Goal: Information Seeking & Learning: Learn about a topic

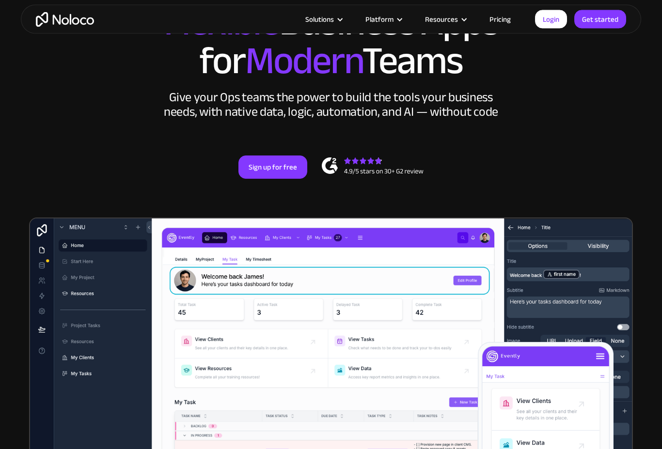
scroll to position [120, 0]
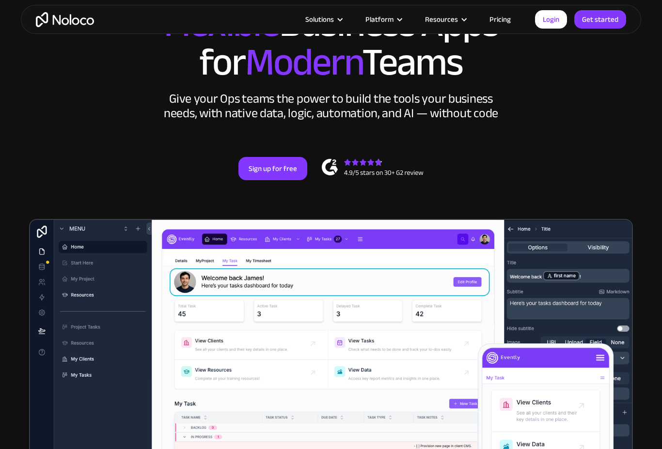
click at [503, 17] on link "Pricing" at bounding box center [500, 19] width 46 height 13
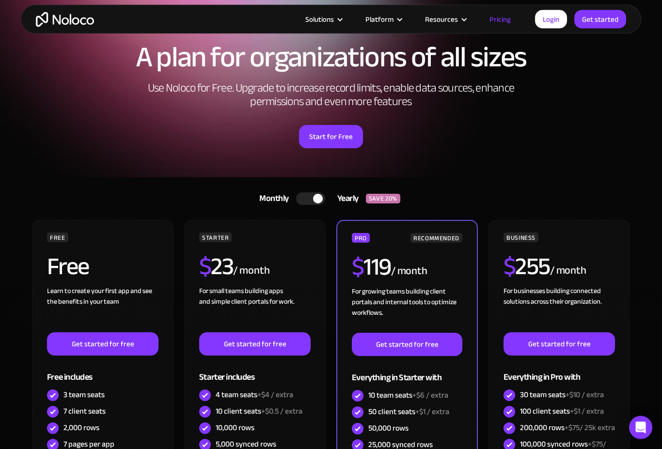
scroll to position [40, 0]
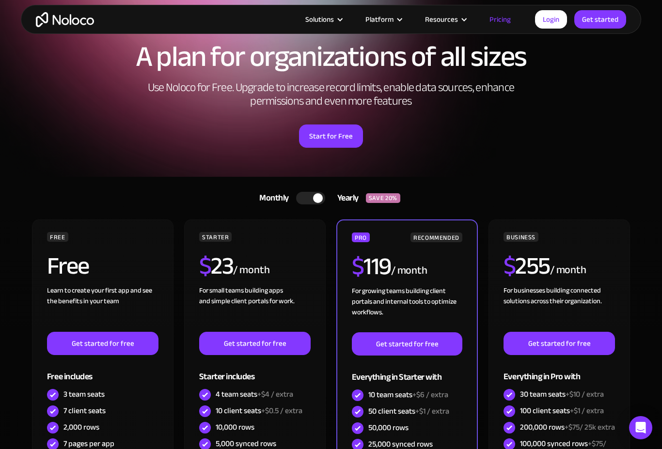
click at [309, 194] on div at bounding box center [310, 198] width 29 height 13
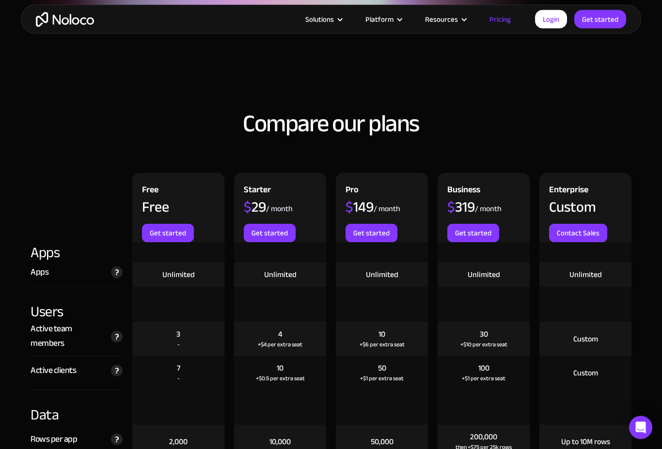
scroll to position [867, 0]
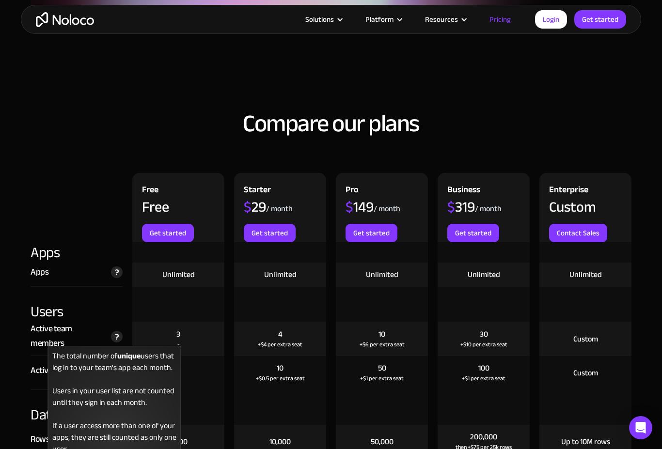
click at [111, 337] on img at bounding box center [117, 337] width 12 height 12
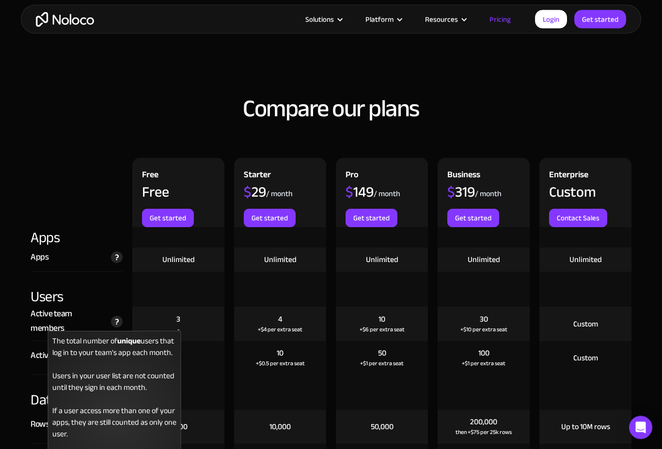
scroll to position [882, 0]
click at [118, 322] on img at bounding box center [117, 322] width 12 height 12
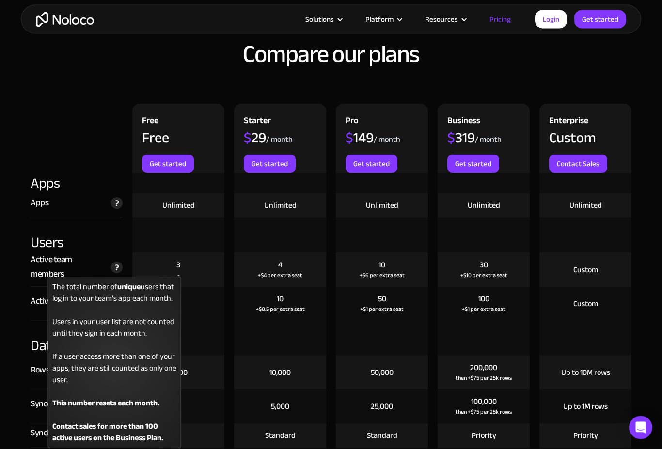
scroll to position [936, 0]
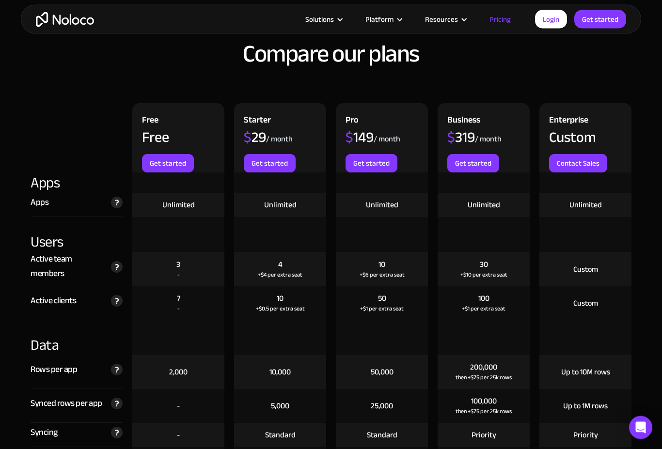
click at [284, 300] on div "10 +$0.5 per extra seat" at bounding box center [280, 304] width 92 height 34
click at [286, 270] on div "+$4 per extra seat" at bounding box center [280, 275] width 45 height 10
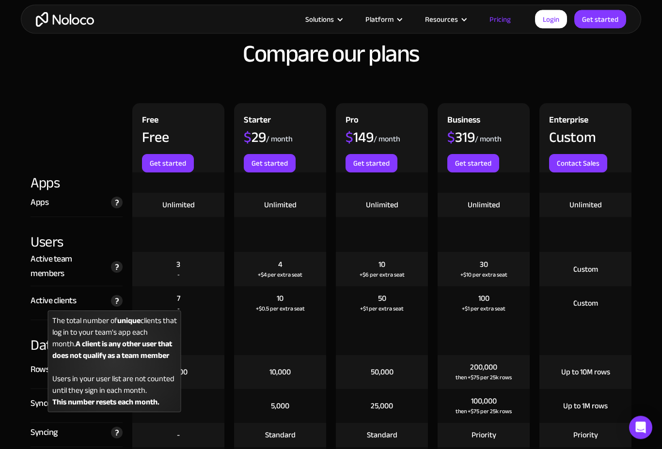
scroll to position [937, 0]
click at [114, 302] on img at bounding box center [117, 301] width 12 height 12
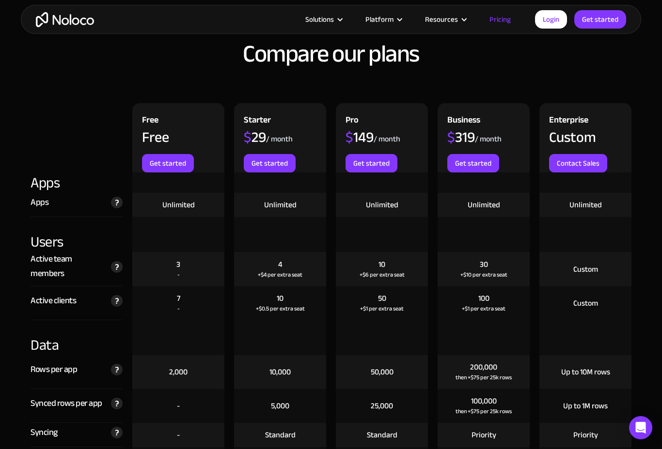
click at [96, 283] on div "Active team members The total number of unique users that log in to your team's…" at bounding box center [77, 269] width 92 height 34
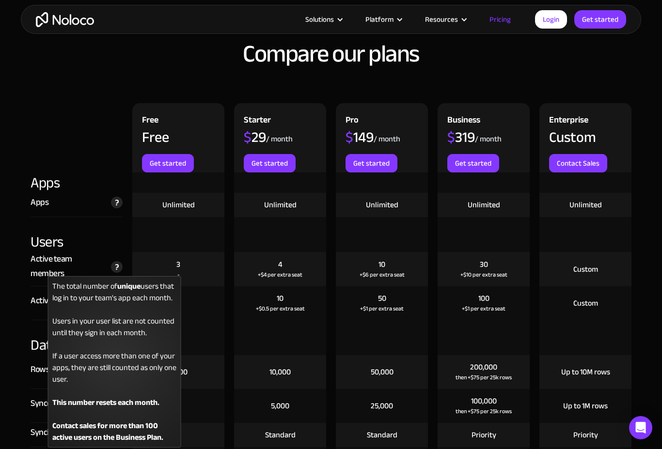
click at [120, 263] on img at bounding box center [117, 267] width 12 height 12
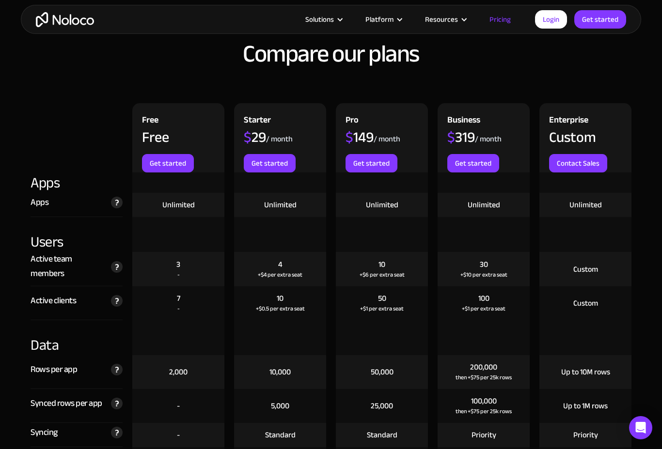
click at [32, 323] on div "Data" at bounding box center [77, 337] width 92 height 35
click at [397, 304] on div "+$1 per extra seat" at bounding box center [382, 309] width 44 height 10
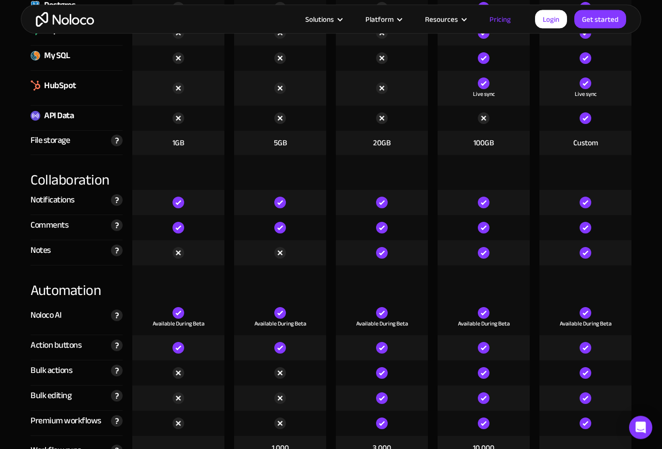
scroll to position [1578, 0]
click at [102, 366] on div "Bulk actions Move faster by selecting multiple records to your run actions agai…" at bounding box center [77, 372] width 92 height 25
click at [101, 366] on div "Bulk actions Move faster by selecting multiple records to your run actions agai…" at bounding box center [77, 372] width 92 height 25
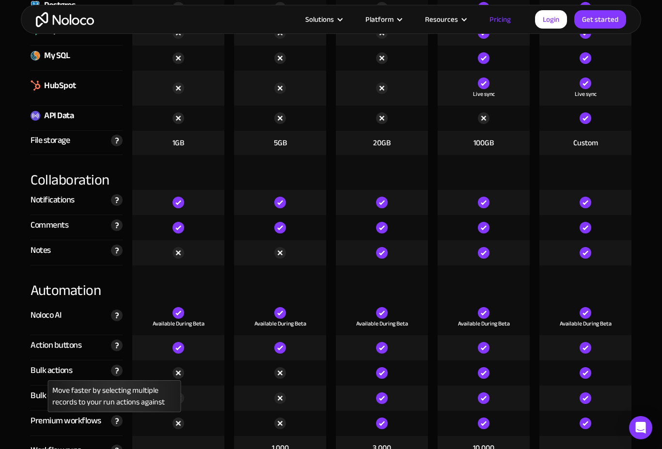
click at [116, 370] on img at bounding box center [117, 371] width 12 height 12
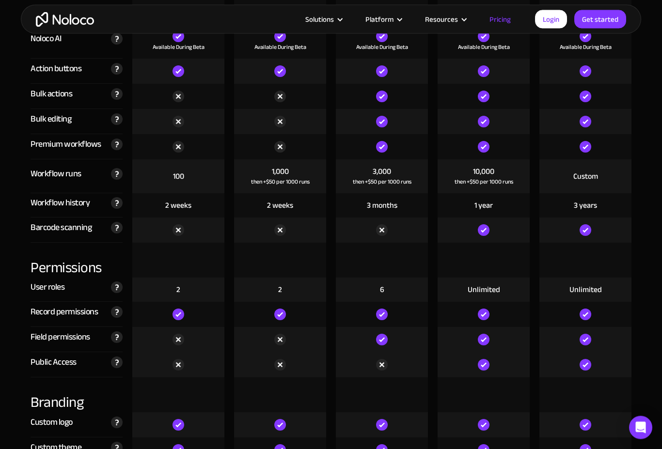
scroll to position [1855, 0]
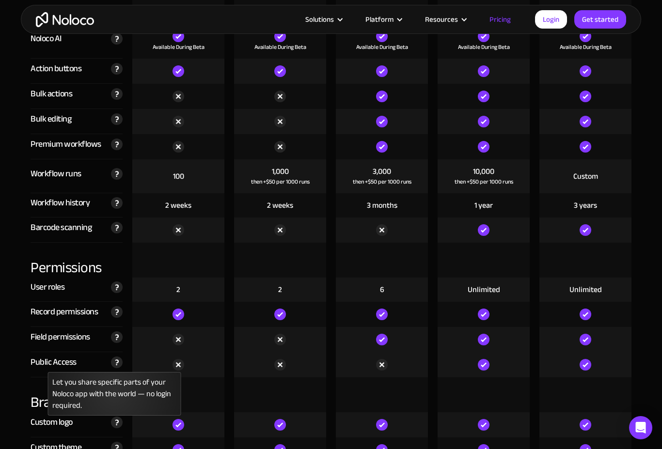
click at [116, 363] on img at bounding box center [117, 362] width 12 height 12
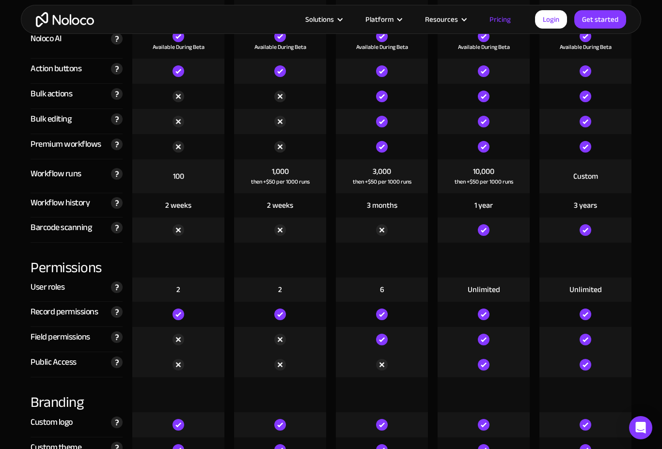
click at [633, 204] on div "3 years" at bounding box center [585, 205] width 102 height 24
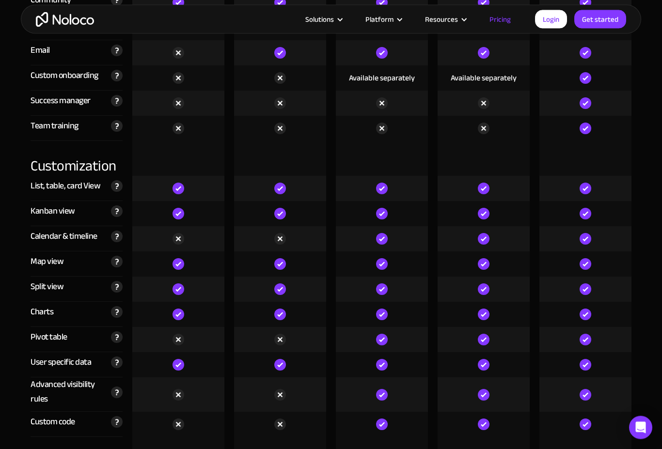
scroll to position [2437, 0]
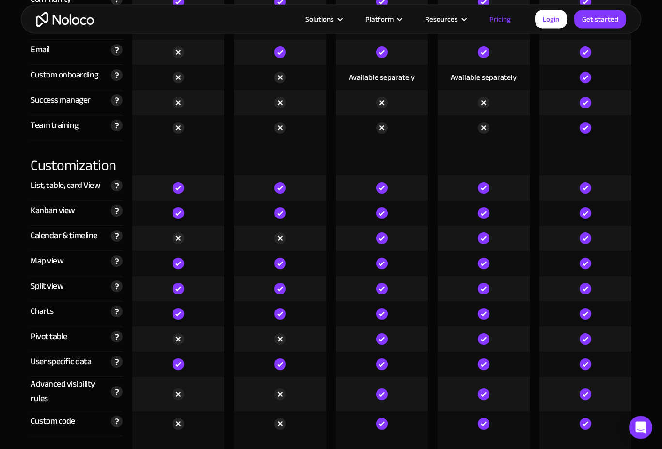
click at [381, 233] on img at bounding box center [382, 239] width 12 height 12
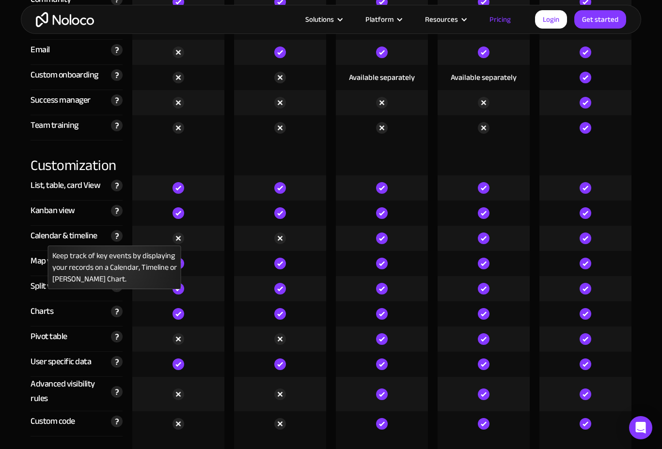
click at [116, 238] on img at bounding box center [117, 236] width 12 height 12
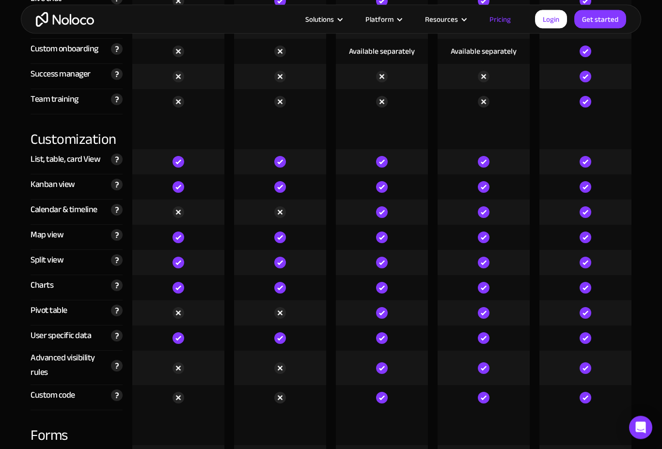
scroll to position [2464, 0]
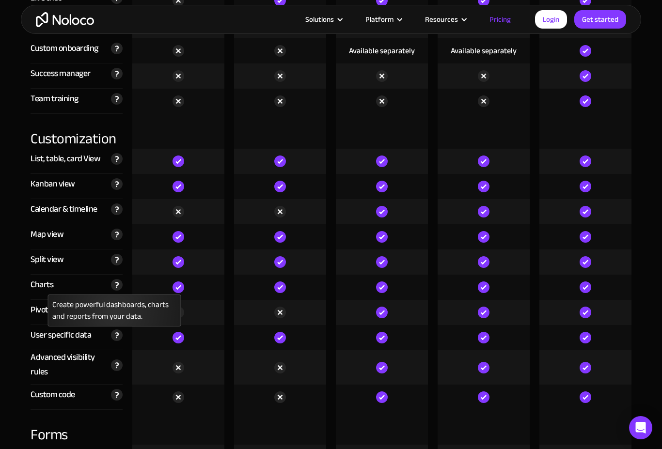
click at [118, 288] on img at bounding box center [117, 285] width 12 height 12
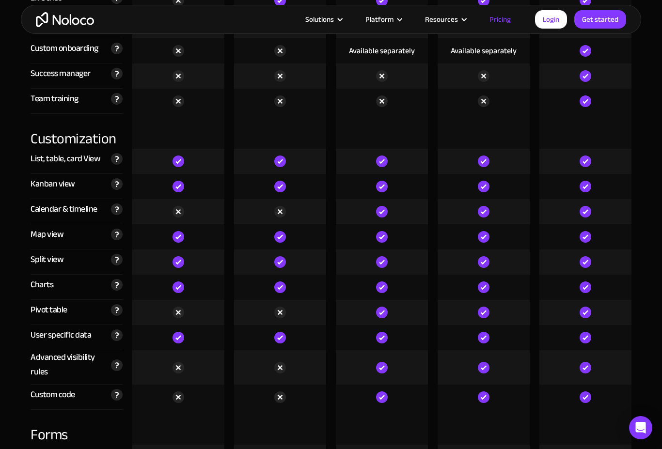
click at [628, 207] on div at bounding box center [585, 211] width 92 height 25
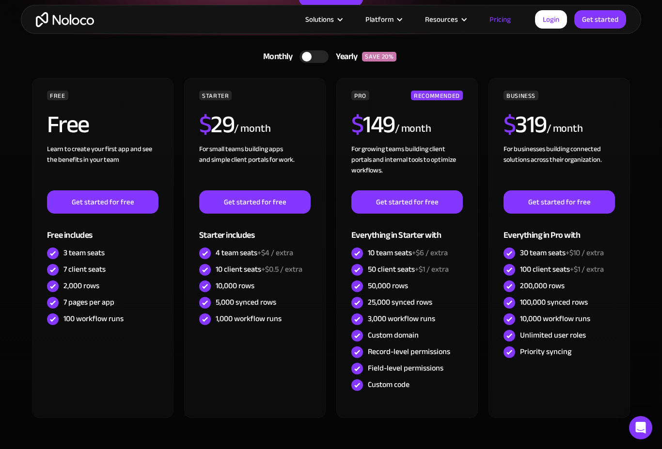
scroll to position [0, 0]
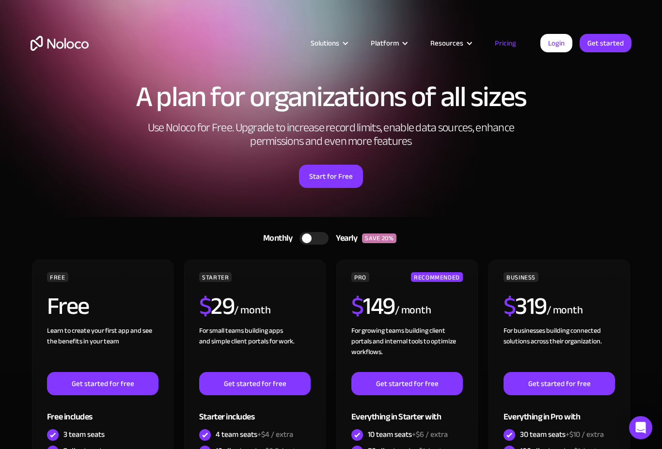
click at [394, 43] on div "Platform" at bounding box center [384, 43] width 28 height 13
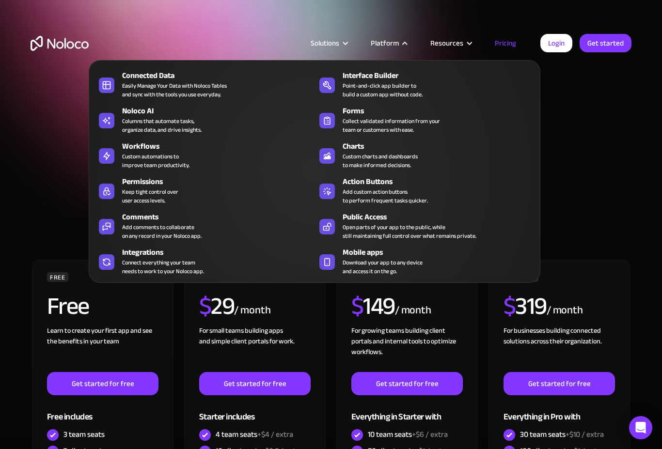
click at [599, 178] on div "Start for Free" at bounding box center [331, 173] width 601 height 30
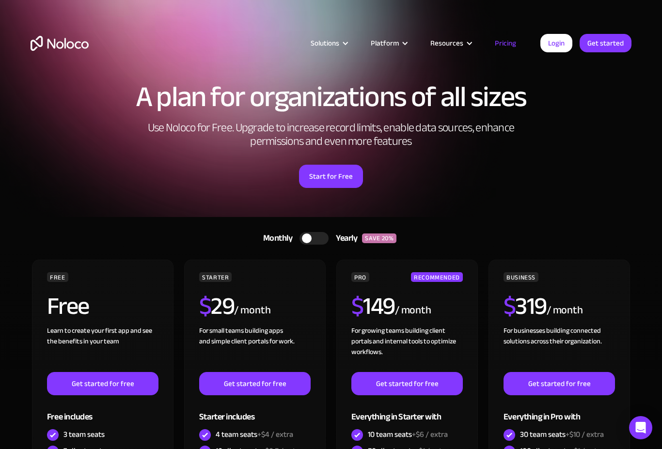
click at [327, 236] on div at bounding box center [313, 238] width 29 height 13
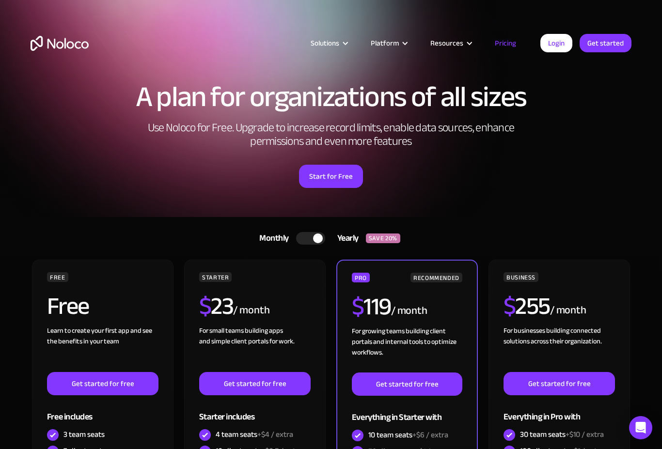
click at [307, 232] on div at bounding box center [310, 238] width 29 height 13
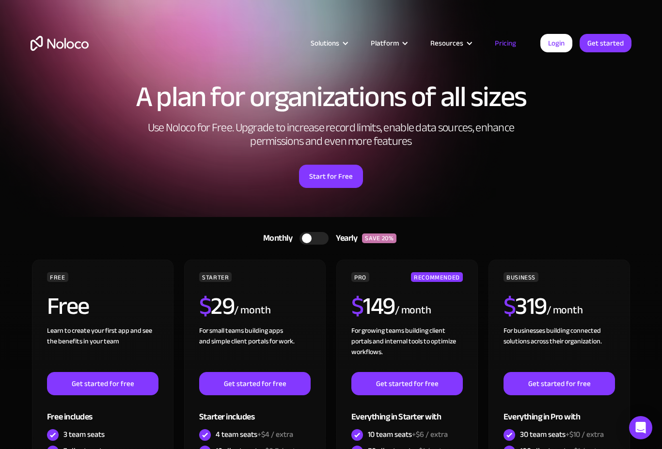
click at [399, 41] on div "Platform" at bounding box center [384, 43] width 28 height 13
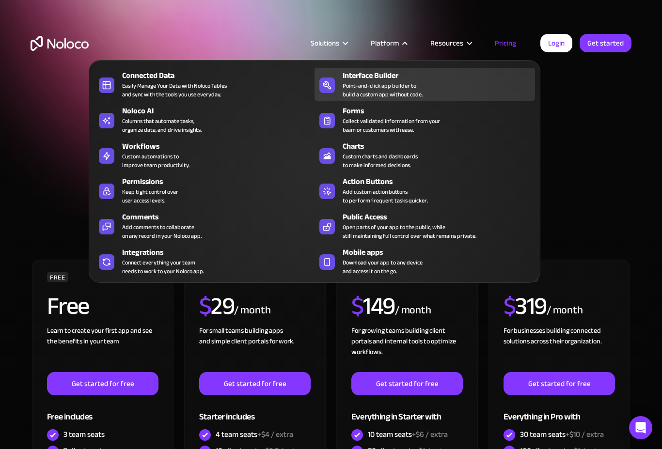
click at [374, 81] on div "Point-and-click app builder to build a custom app without code." at bounding box center [382, 89] width 80 height 17
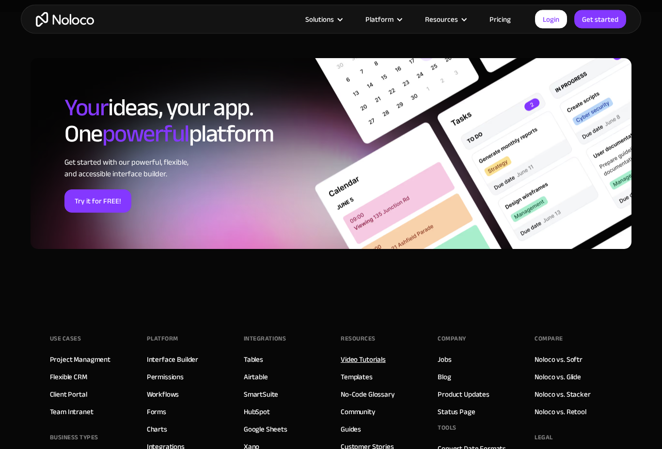
scroll to position [3102, 0]
click at [358, 353] on link "Video Tutorials" at bounding box center [362, 359] width 45 height 13
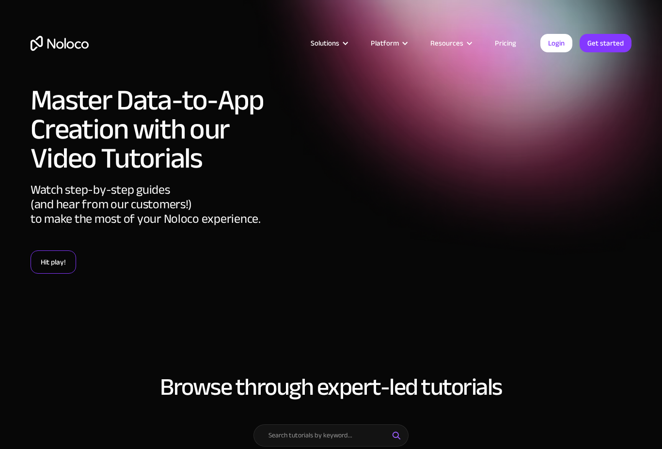
click at [53, 265] on link "Hit play!" at bounding box center [54, 261] width 46 height 23
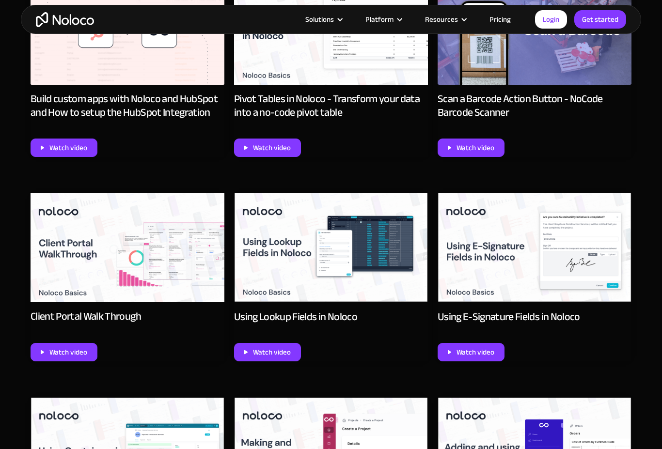
scroll to position [580, 0]
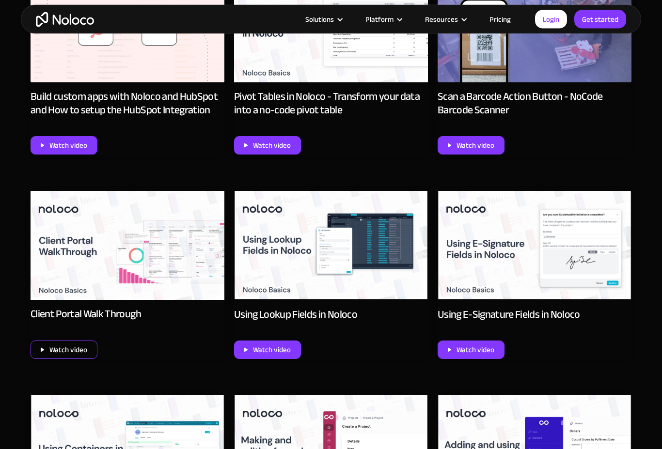
click at [51, 351] on div "Watch video" at bounding box center [68, 350] width 38 height 13
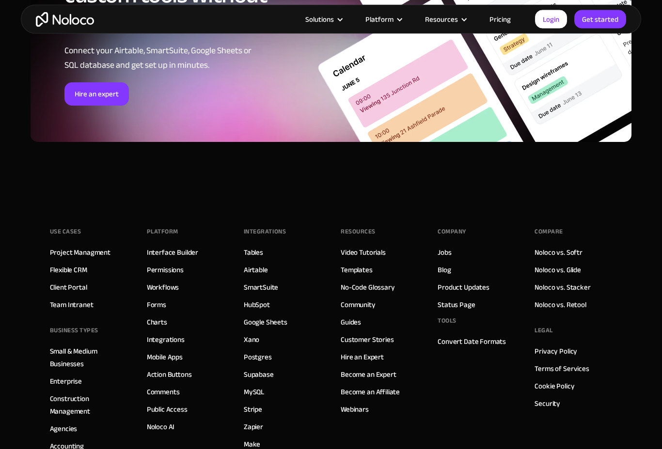
scroll to position [1471, 0]
click at [560, 249] on link "Noloco vs. Softr" at bounding box center [558, 252] width 48 height 13
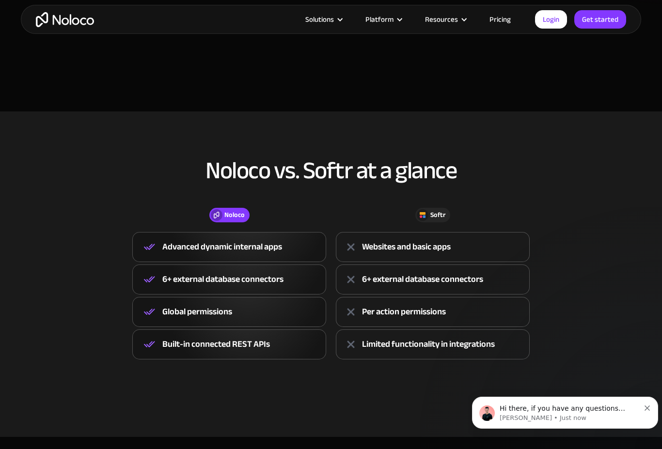
click at [649, 405] on button "Dismiss notification" at bounding box center [647, 407] width 6 height 8
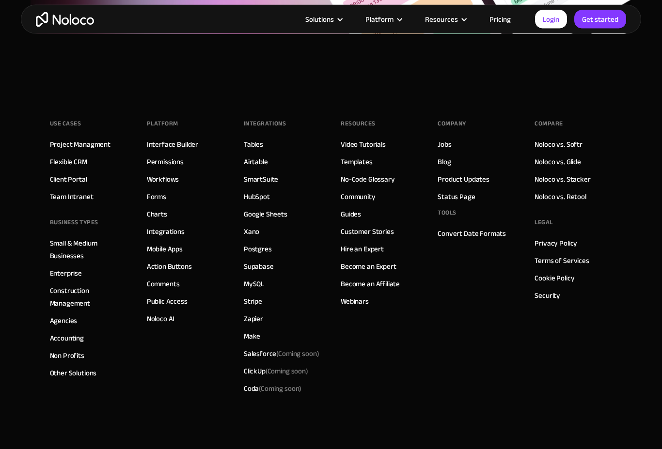
scroll to position [2600, 0]
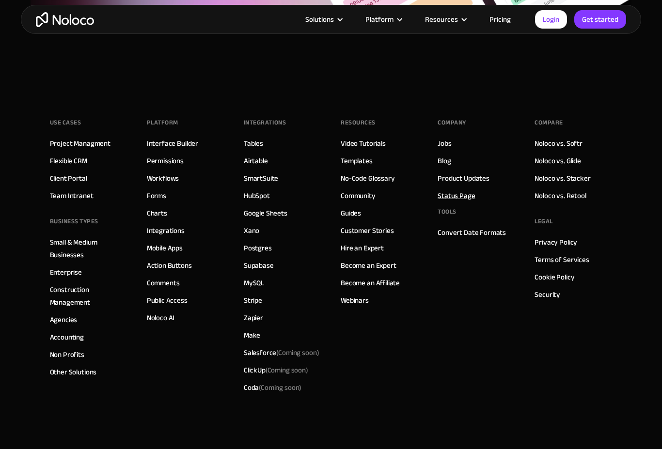
click at [457, 192] on link "Status Page" at bounding box center [455, 195] width 37 height 13
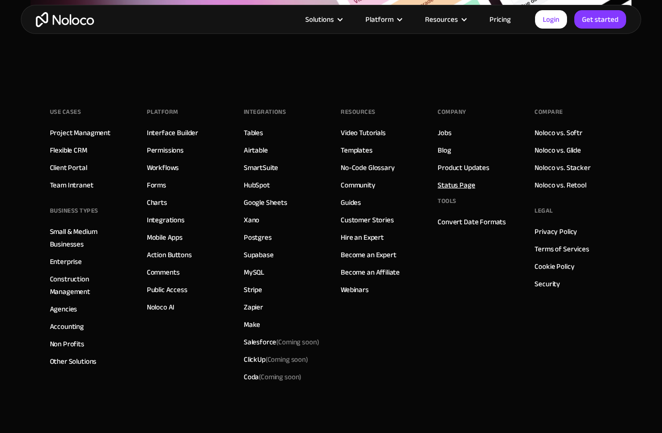
scroll to position [2592, 0]
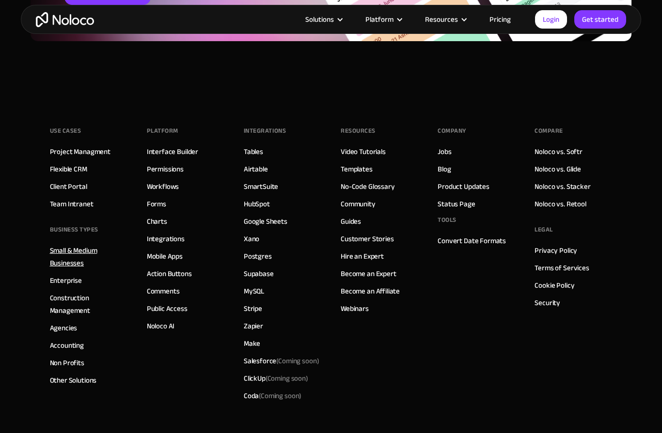
click at [73, 264] on link "Small & Medium Businesses" at bounding box center [88, 256] width 77 height 25
click at [64, 244] on link "Small & Medium Businesses" at bounding box center [88, 256] width 77 height 25
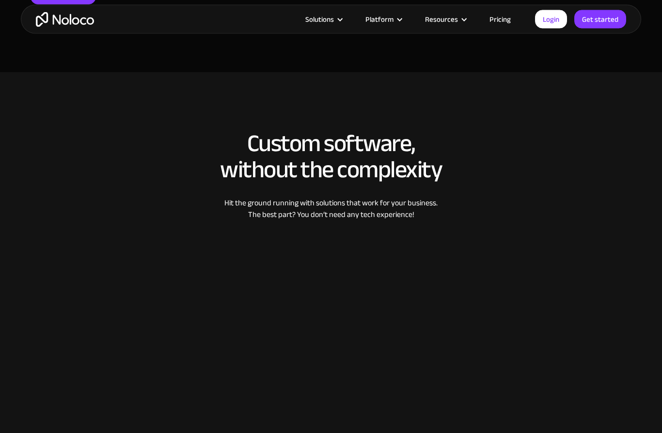
scroll to position [1123, 0]
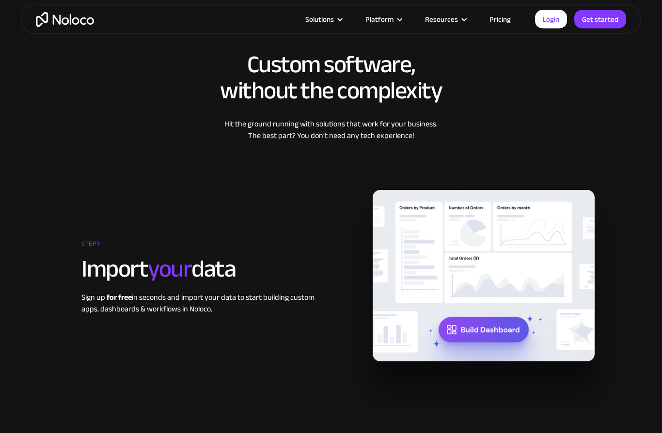
click at [496, 323] on img at bounding box center [483, 275] width 222 height 171
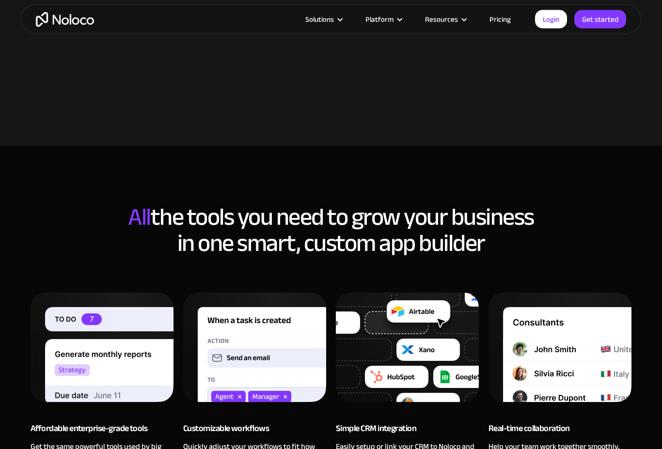
scroll to position [531, 0]
click at [389, 15] on div "Platform" at bounding box center [379, 19] width 28 height 13
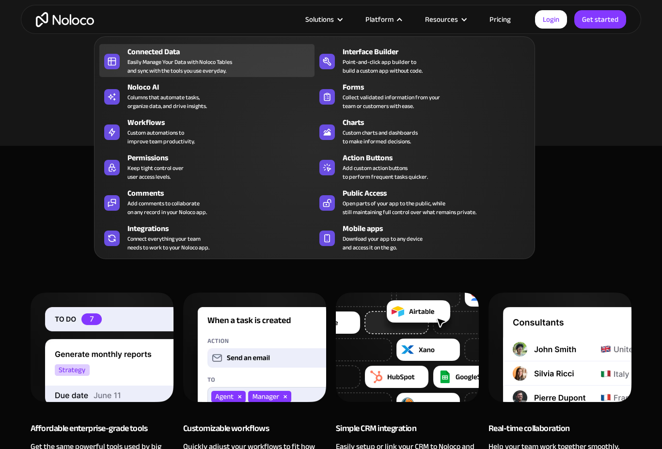
click at [139, 67] on div "Easily Manage Your Data with Noloco Tables and sync with the tools you use ever…" at bounding box center [179, 66] width 105 height 17
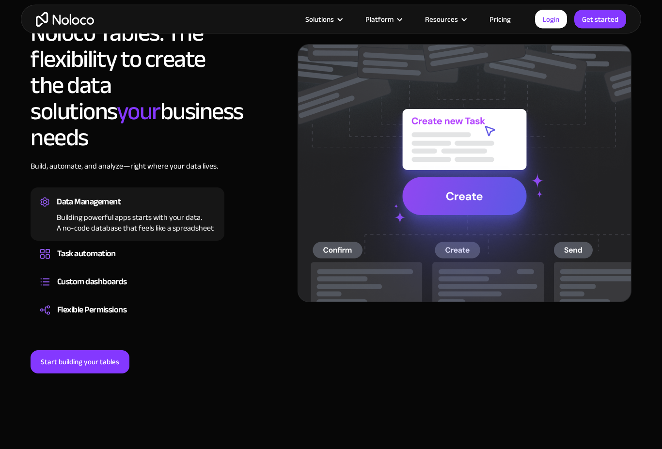
scroll to position [720, 0]
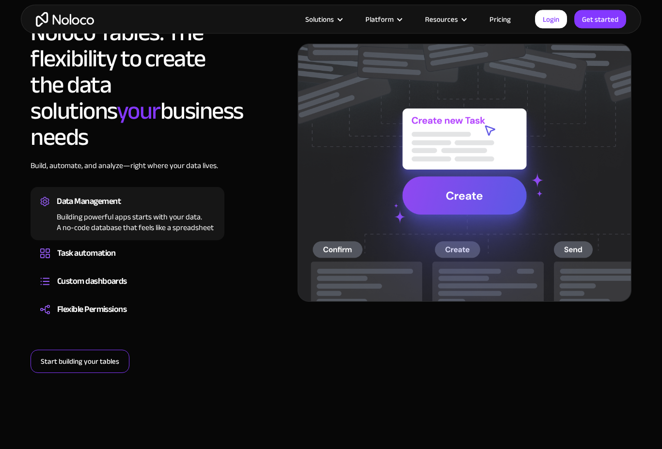
click at [68, 350] on link "Start building your tables" at bounding box center [80, 361] width 99 height 23
